Goal: Navigation & Orientation: Go to known website

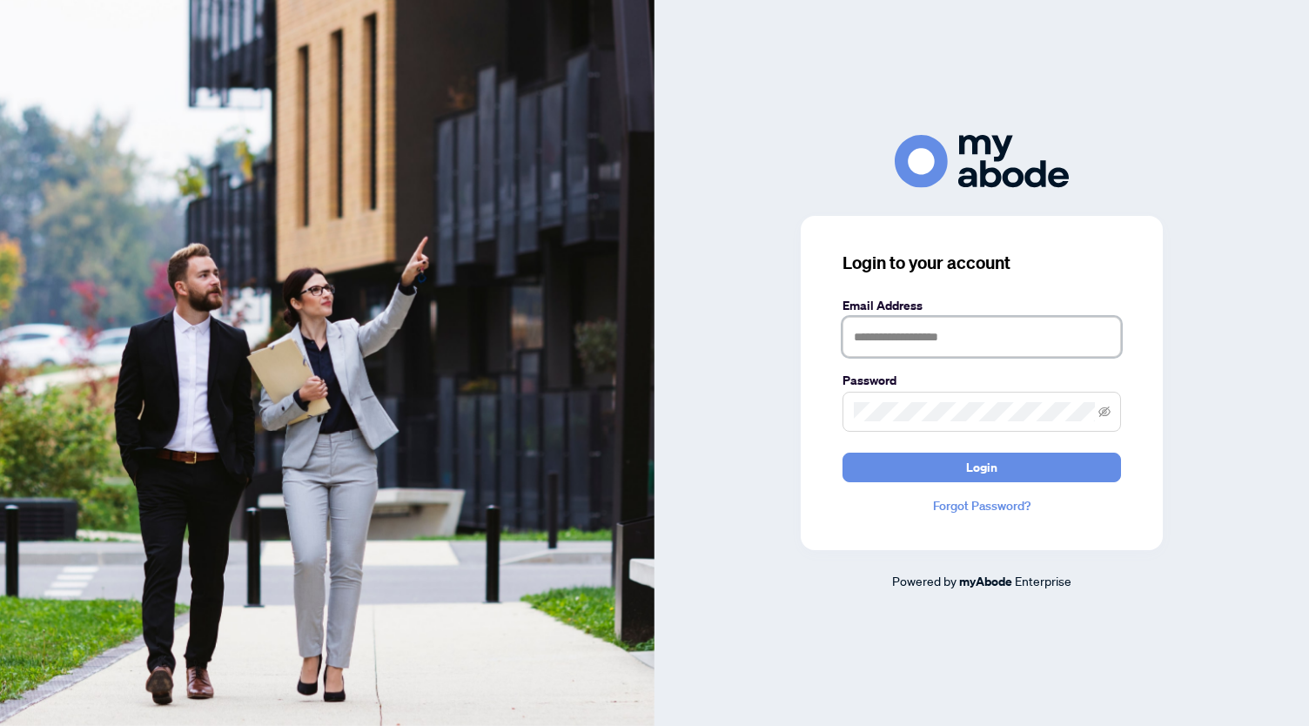
type input "**********"
drag, startPoint x: 916, startPoint y: 451, endPoint x: 914, endPoint y: 464, distance: 13.2
click at [914, 462] on form "**********" at bounding box center [982, 389] width 279 height 186
click at [914, 464] on button "Login" at bounding box center [982, 468] width 279 height 30
